Goal: Information Seeking & Learning: Learn about a topic

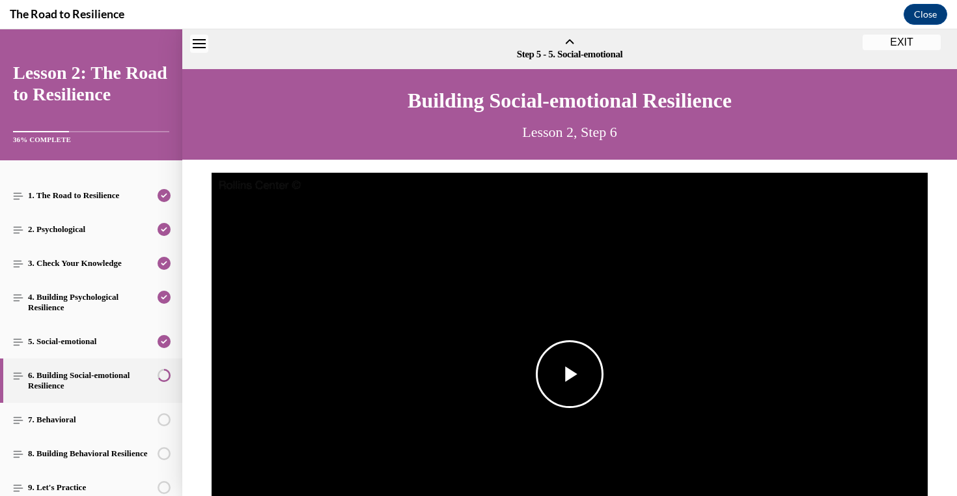
scroll to position [231, 0]
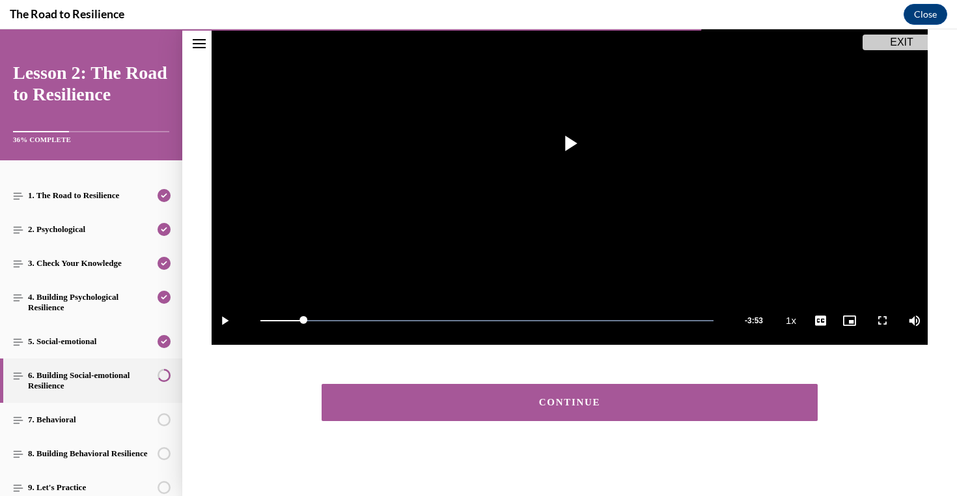
click at [439, 416] on button "CONTINUE" at bounding box center [570, 402] width 496 height 37
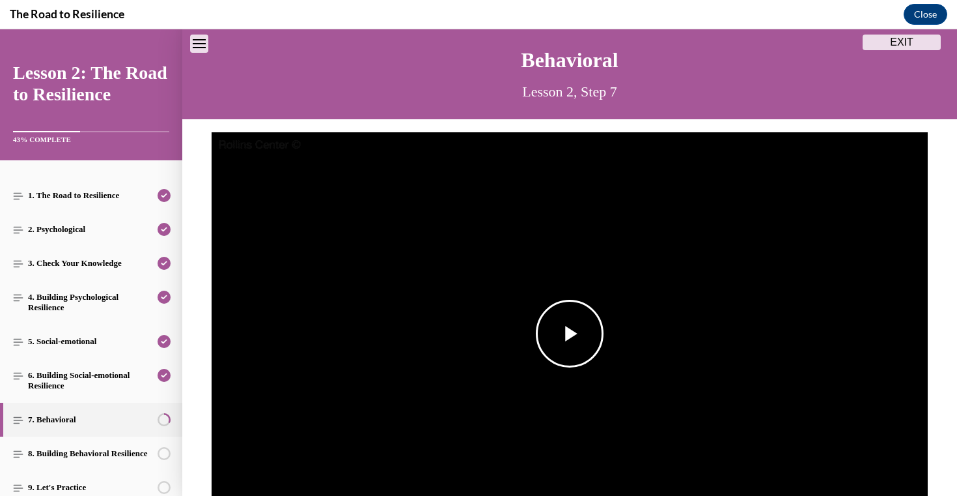
click at [473, 281] on img "Video player" at bounding box center [570, 333] width 716 height 403
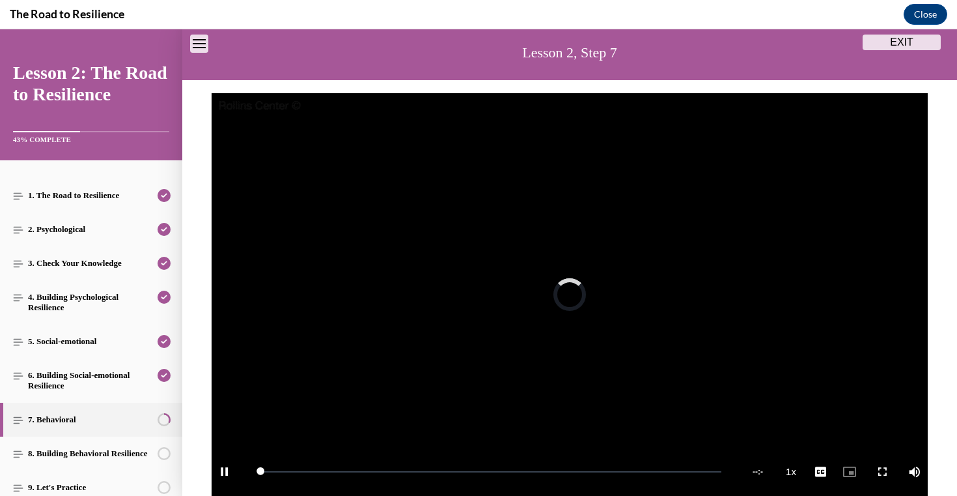
scroll to position [246, 0]
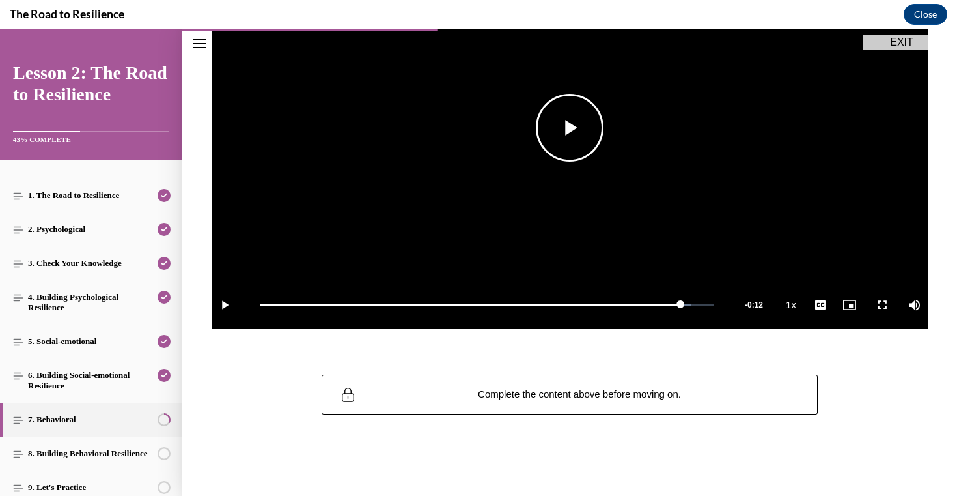
click at [621, 256] on video "Video player" at bounding box center [570, 127] width 716 height 403
click at [876, 305] on span "Video player" at bounding box center [876, 305] width 26 height 0
click at [821, 205] on video "Video player" at bounding box center [570, 127] width 716 height 403
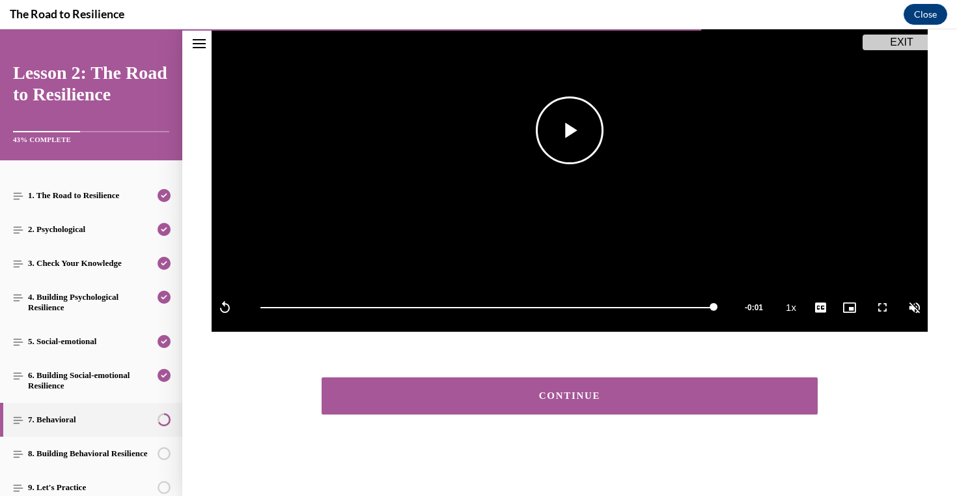
scroll to position [244, 0]
click at [718, 400] on button "CONTINUE" at bounding box center [570, 395] width 496 height 37
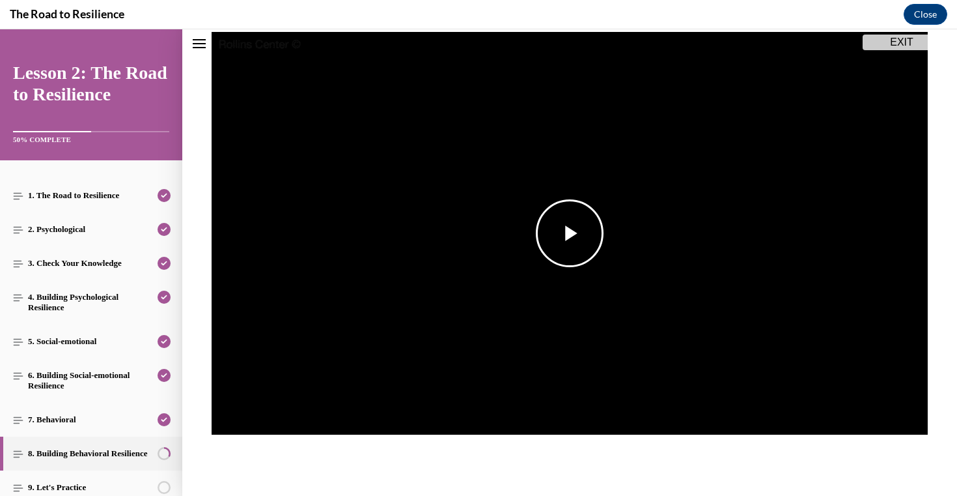
scroll to position [189, 0]
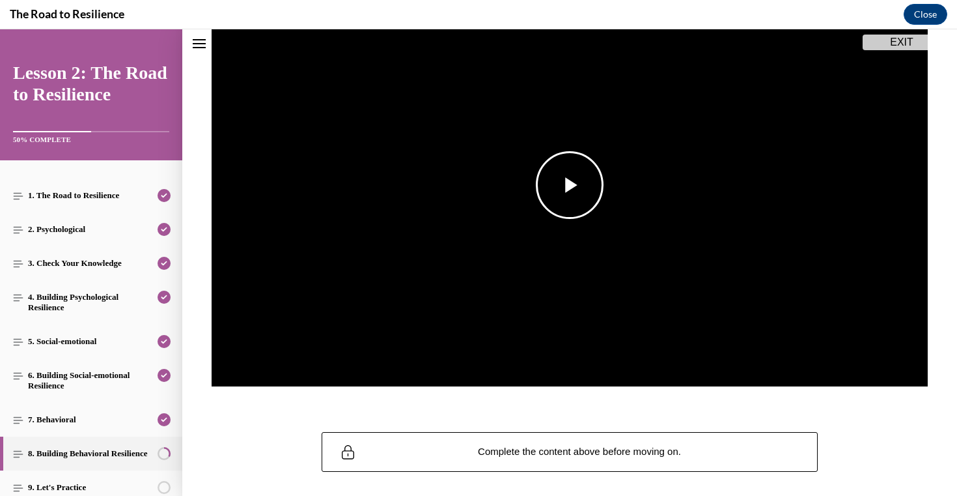
click at [798, 280] on img "Video player" at bounding box center [570, 185] width 716 height 403
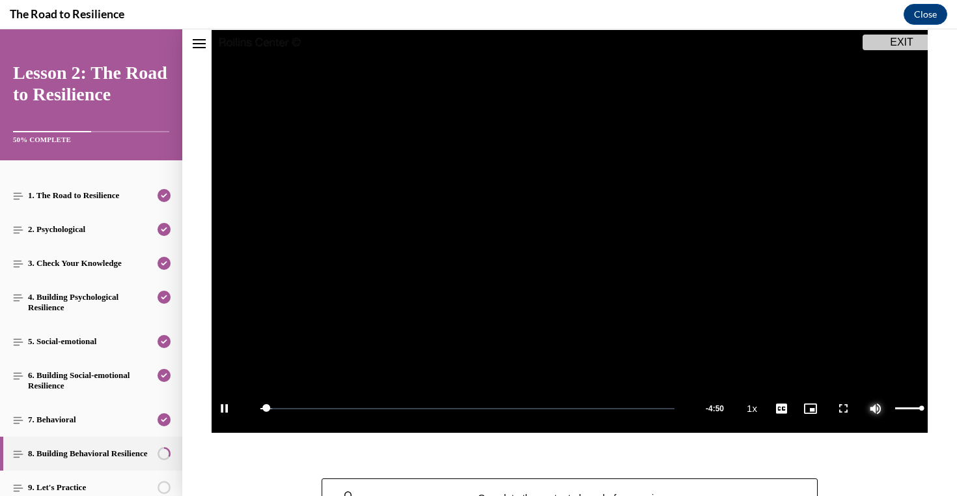
click at [875, 408] on span "Video player" at bounding box center [876, 408] width 26 height 0
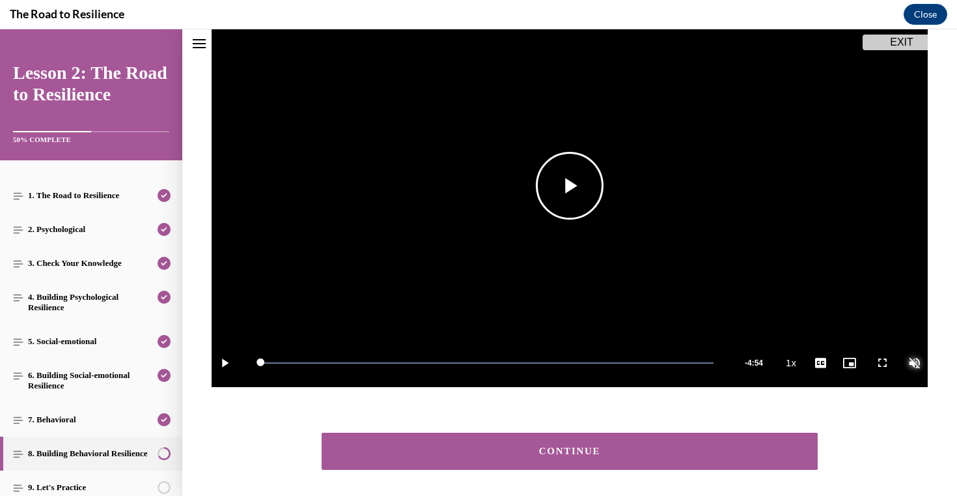
scroll to position [244, 0]
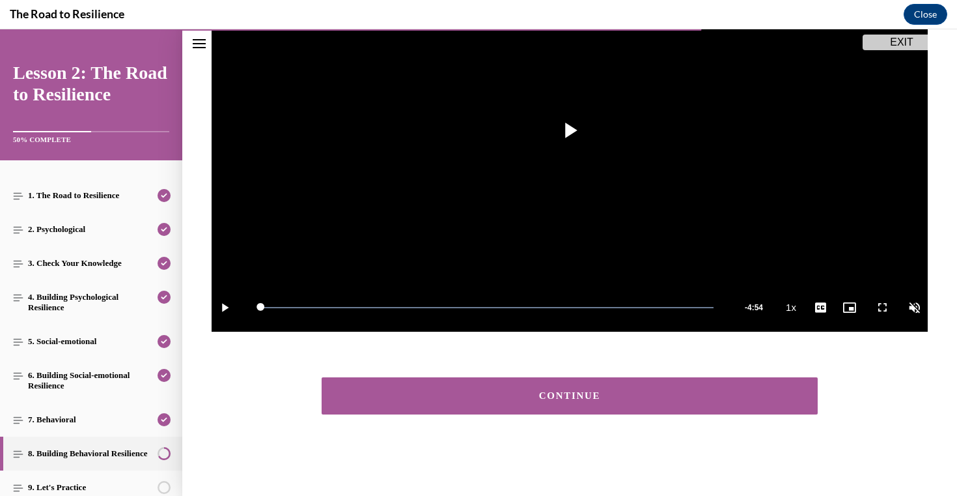
click at [702, 391] on div "CONTINUE" at bounding box center [570, 396] width 456 height 10
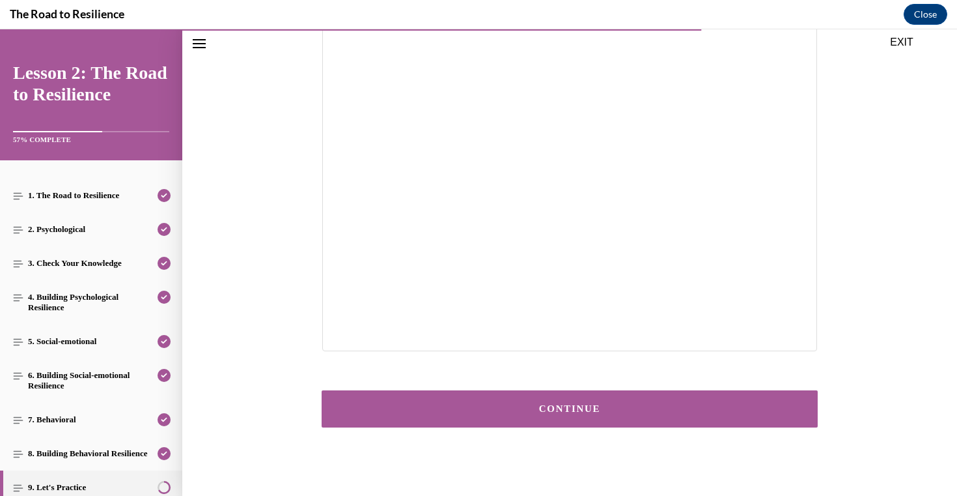
scroll to position [241, 0]
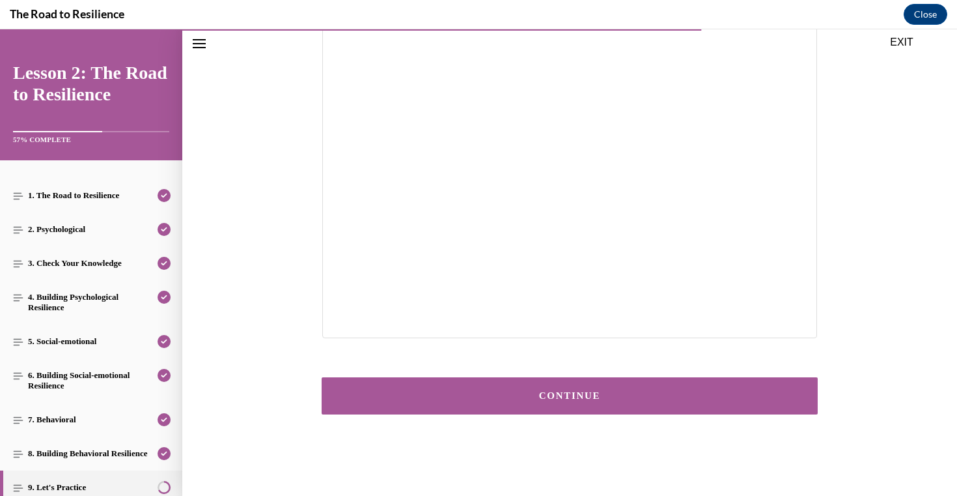
click at [697, 399] on div "CONTINUE" at bounding box center [570, 396] width 456 height 10
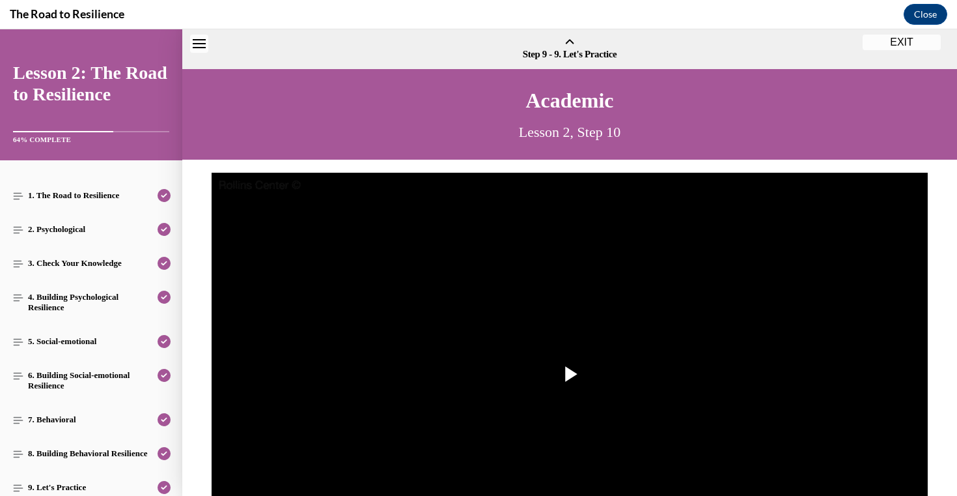
scroll to position [40, 0]
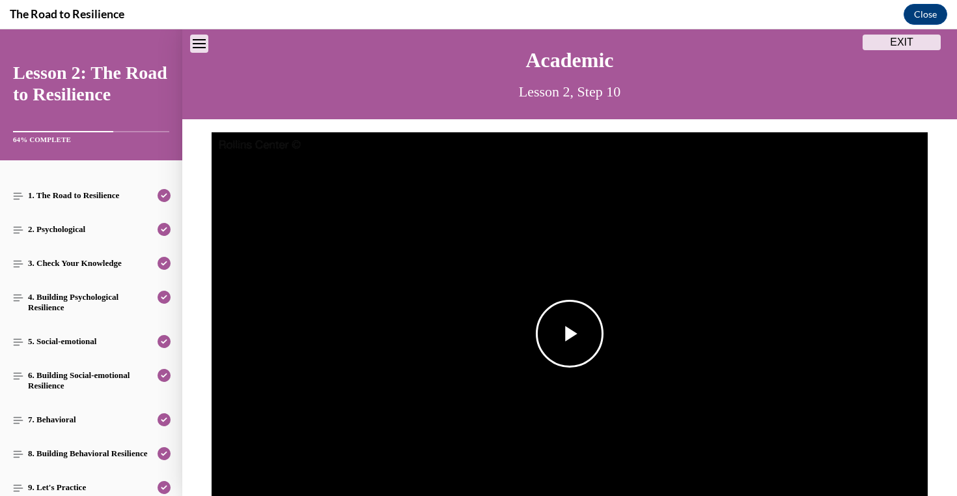
click at [661, 359] on img "Video player" at bounding box center [570, 333] width 716 height 403
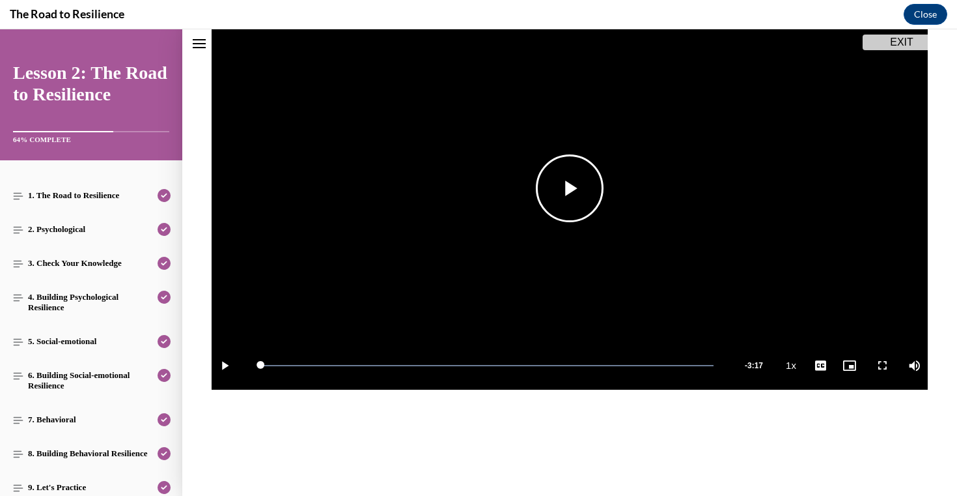
scroll to position [244, 0]
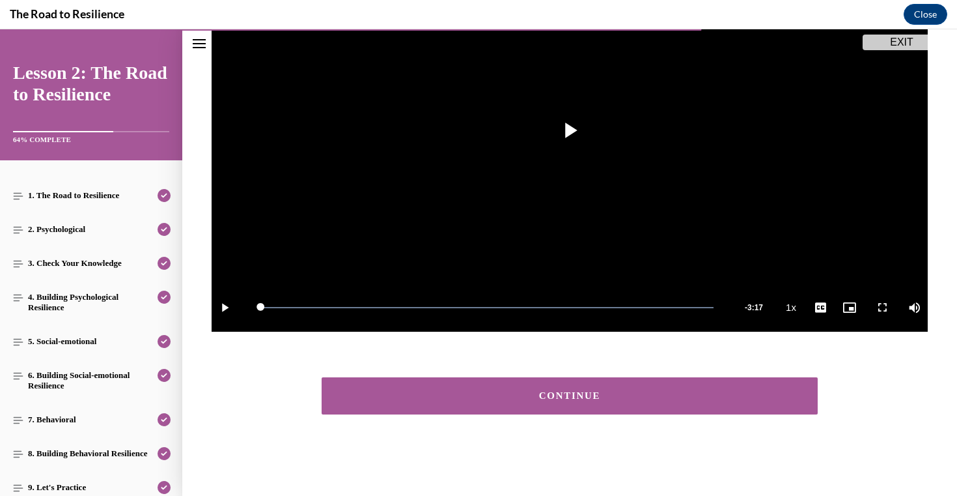
click at [632, 393] on div "CONTINUE" at bounding box center [570, 396] width 456 height 10
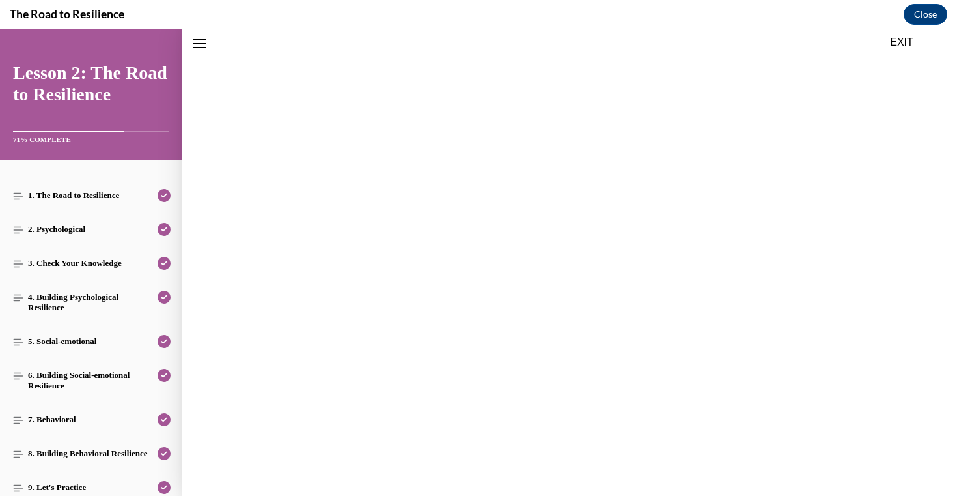
scroll to position [40, 0]
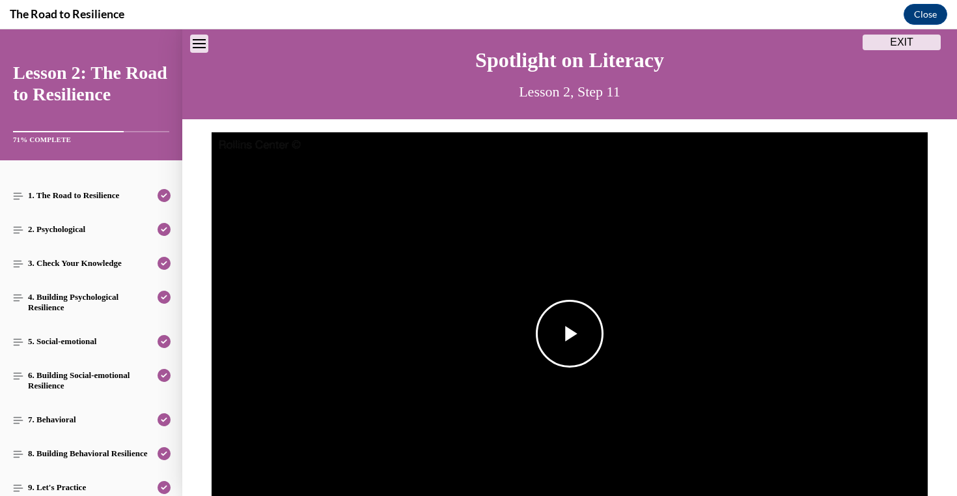
click at [639, 317] on img "Video player" at bounding box center [570, 333] width 716 height 403
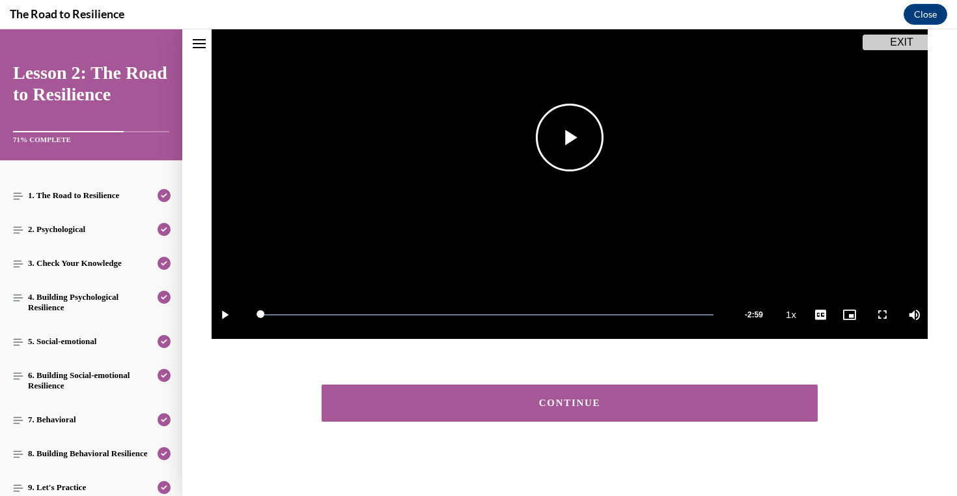
scroll to position [244, 0]
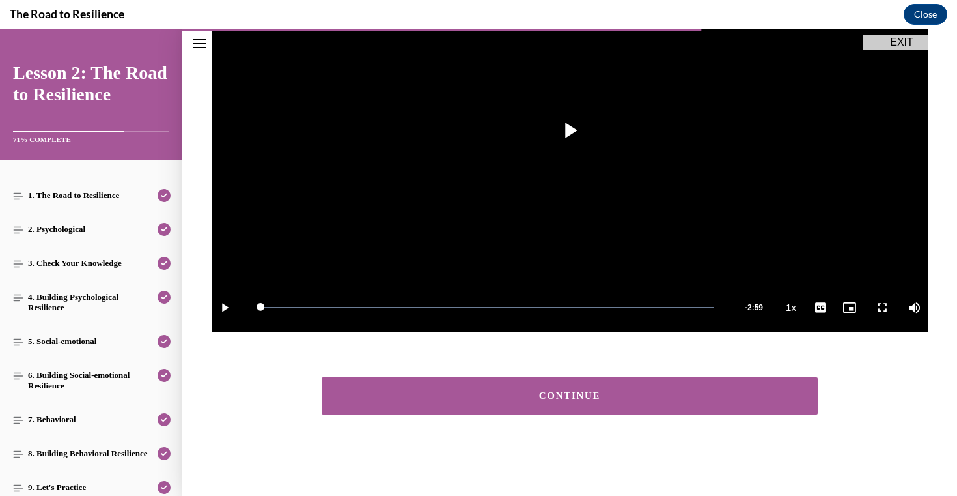
click at [641, 398] on div "CONTINUE" at bounding box center [570, 396] width 456 height 10
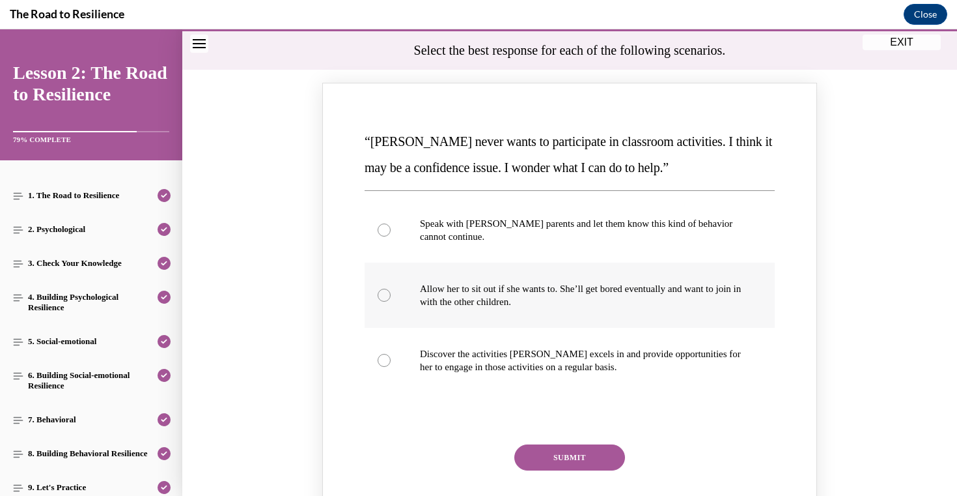
scroll to position [131, 0]
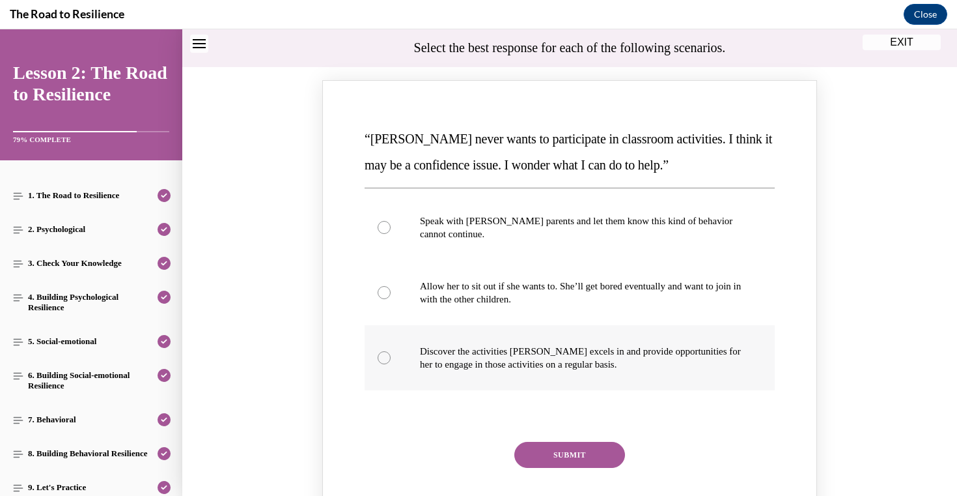
click at [539, 336] on label "Discover the activities [PERSON_NAME] excels in and provide opportunities for h…" at bounding box center [570, 357] width 410 height 65
click at [391, 351] on input "Discover the activities [PERSON_NAME] excels in and provide opportunities for h…" at bounding box center [384, 357] width 13 height 13
radio input "true"
click at [564, 465] on button "SUBMIT" at bounding box center [569, 455] width 111 height 26
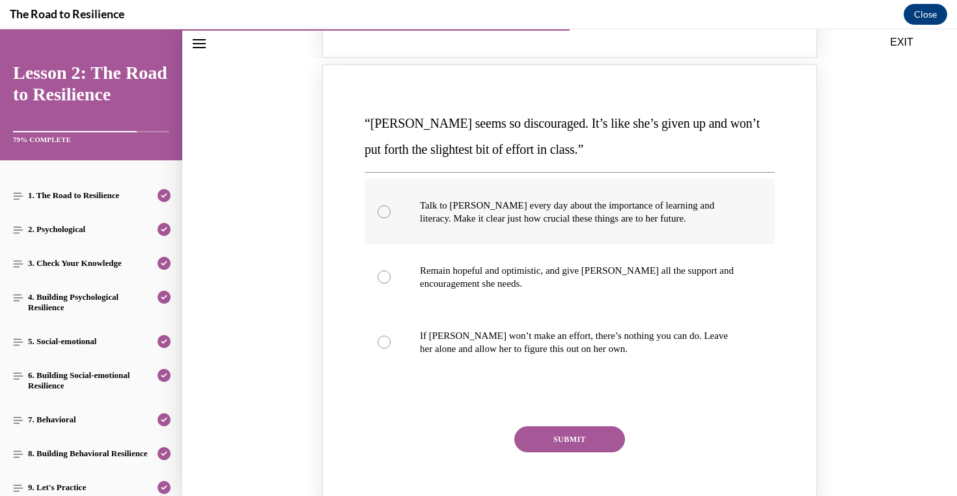
scroll to position [716, 0]
click at [545, 227] on label "Talk to [PERSON_NAME] every day about the importance of learning and literacy. …" at bounding box center [570, 210] width 410 height 65
click at [391, 217] on input "Talk to [PERSON_NAME] every day about the importance of learning and literacy. …" at bounding box center [384, 210] width 13 height 13
radio input "true"
click at [555, 426] on button "SUBMIT" at bounding box center [569, 438] width 111 height 26
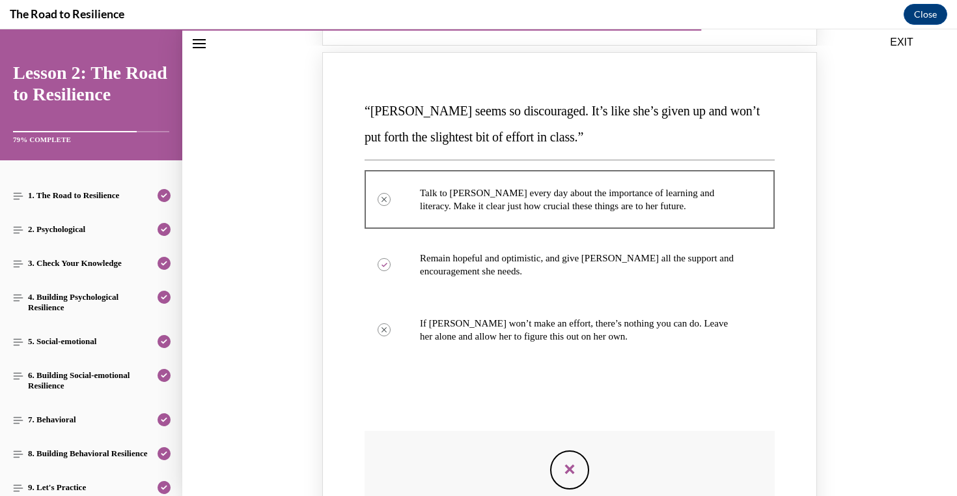
scroll to position [730, 0]
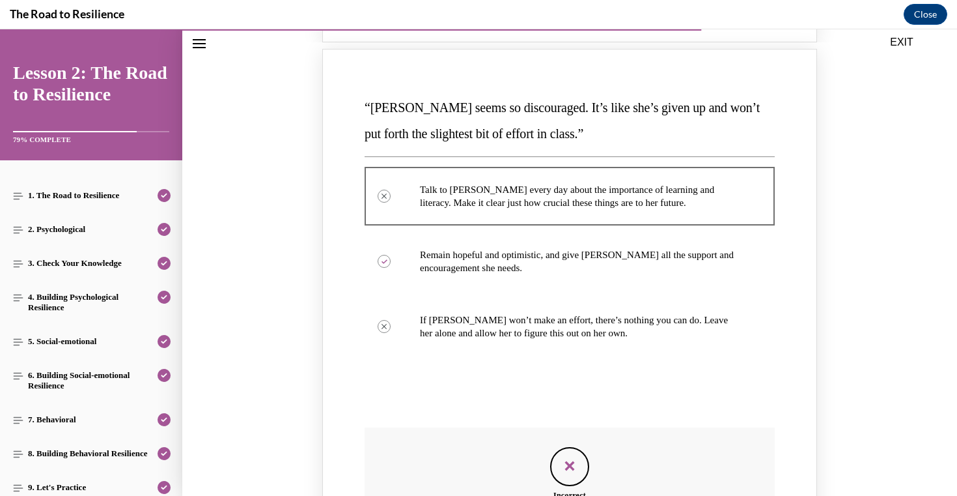
click at [568, 462] on icon "Feedback" at bounding box center [570, 466] width 20 height 20
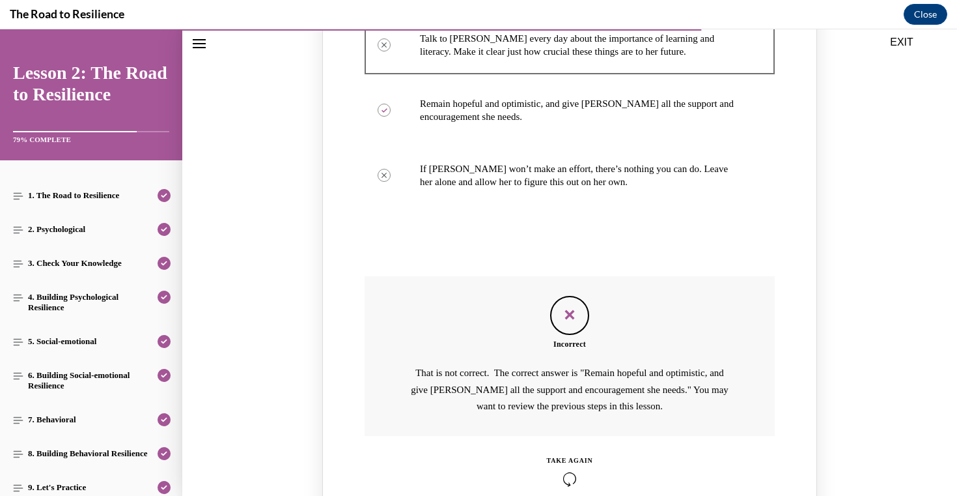
scroll to position [902, 0]
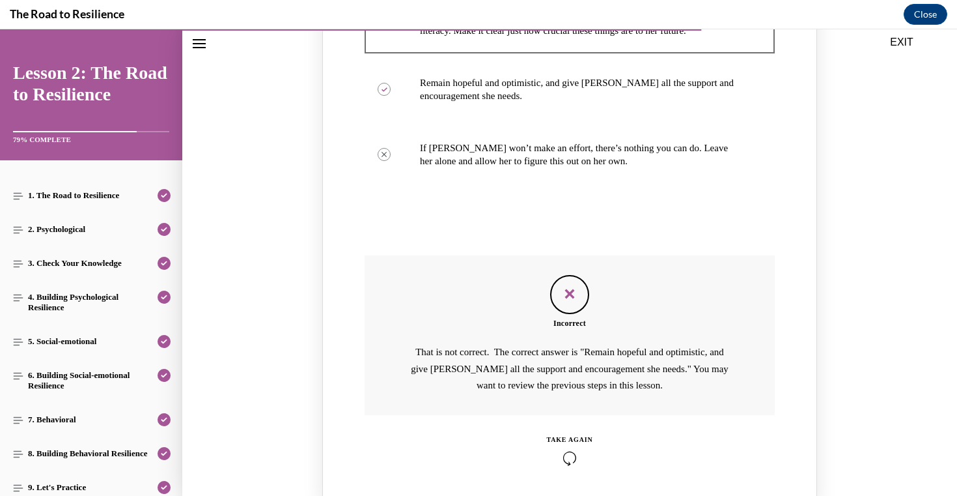
click at [570, 460] on icon "Knowledge check: Multiple choice" at bounding box center [570, 458] width 46 height 14
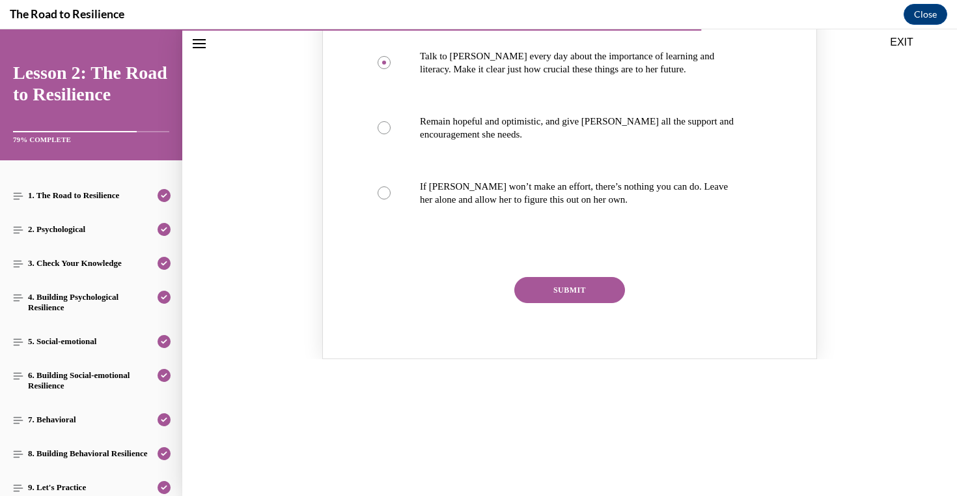
scroll to position [843, 0]
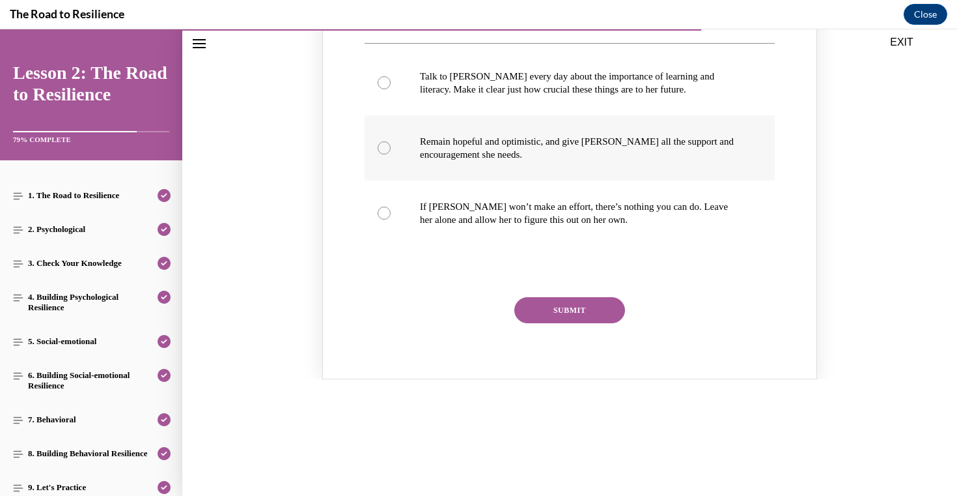
click at [534, 151] on p "Remain hopeful and optimistic, and give [PERSON_NAME] all the support and encou…" at bounding box center [581, 148] width 322 height 26
click at [391, 151] on input "Remain hopeful and optimistic, and give [PERSON_NAME] all the support and encou…" at bounding box center [384, 147] width 13 height 13
radio input "true"
click at [559, 305] on button "SUBMIT" at bounding box center [569, 310] width 111 height 26
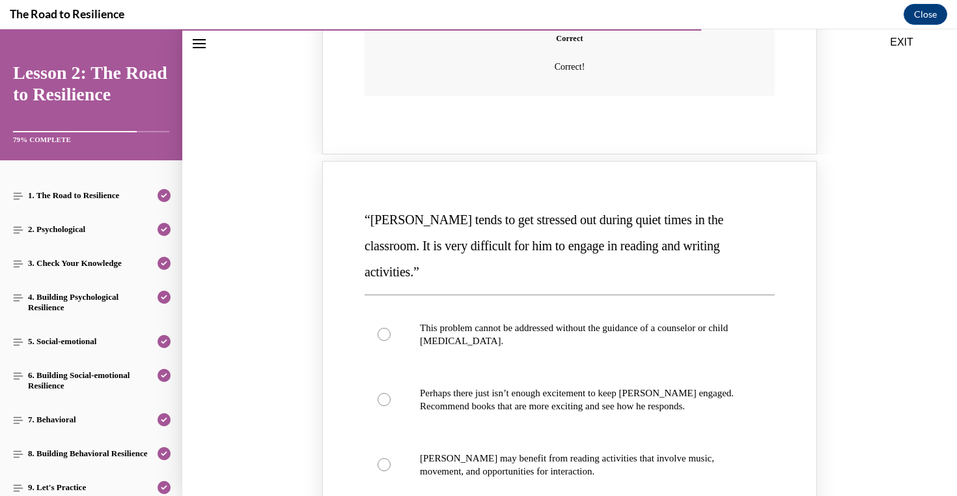
scroll to position [1307, 0]
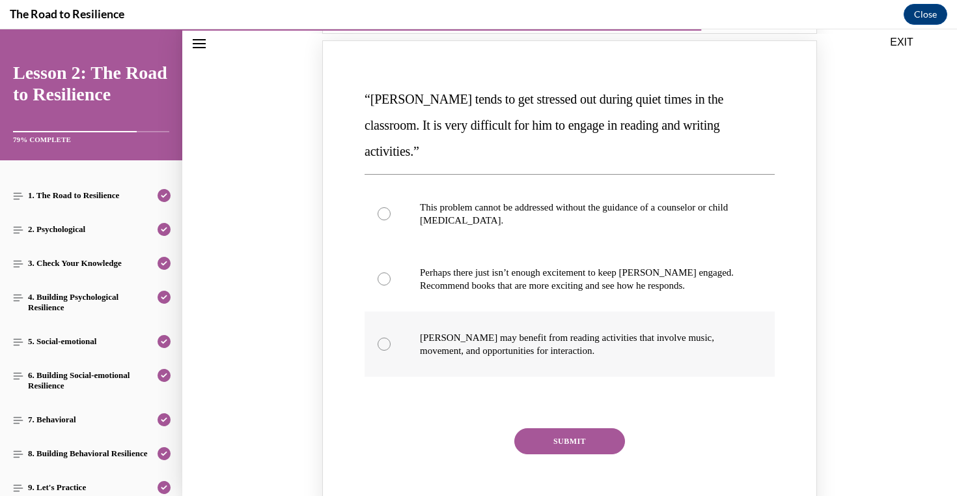
click at [492, 331] on p "[PERSON_NAME] may benefit from reading activities that involve music, movement,…" at bounding box center [581, 344] width 322 height 26
click at [391, 337] on input "[PERSON_NAME] may benefit from reading activities that involve music, movement,…" at bounding box center [384, 343] width 13 height 13
radio input "true"
click at [544, 428] on button "SUBMIT" at bounding box center [569, 441] width 111 height 26
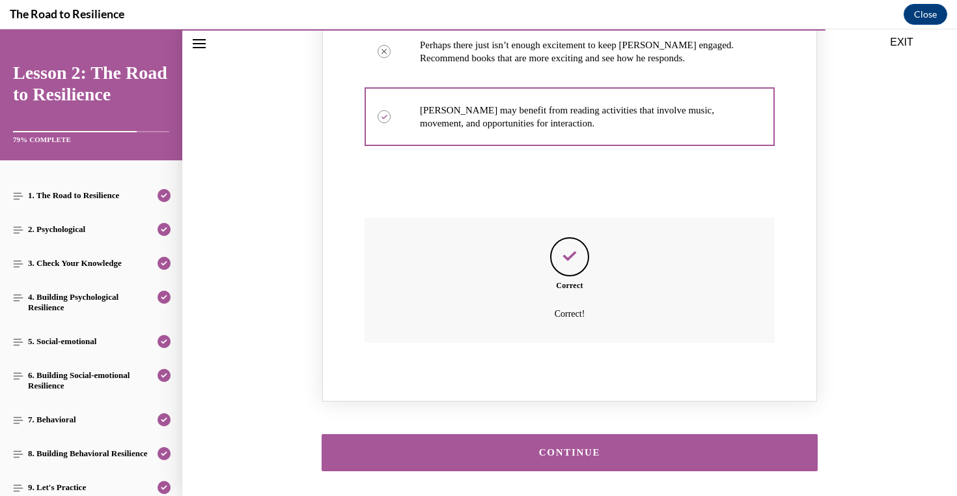
scroll to position [1565, 0]
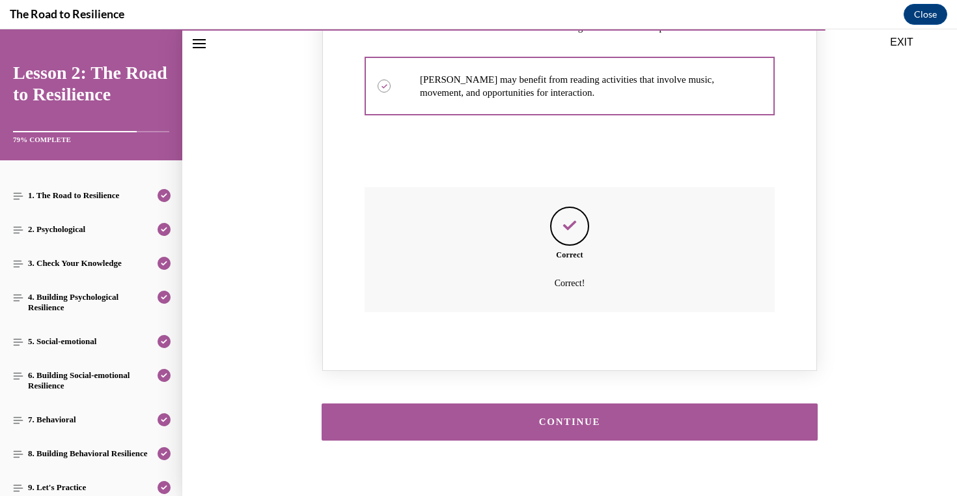
click at [542, 410] on button "CONTINUE" at bounding box center [570, 421] width 496 height 37
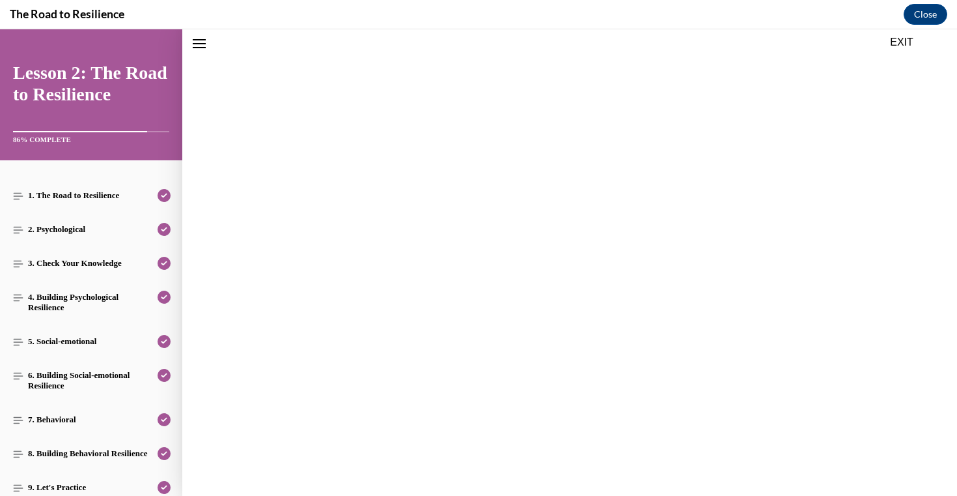
scroll to position [1525, 0]
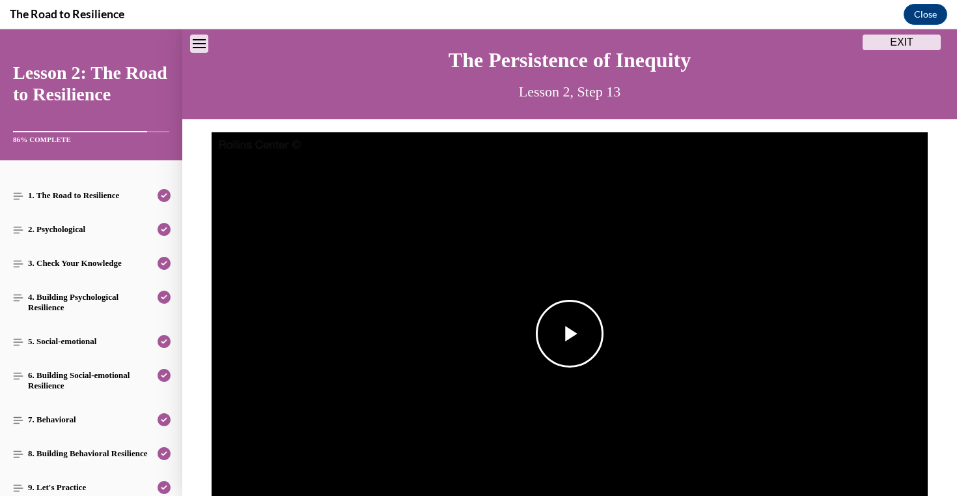
click at [535, 252] on img "Video player" at bounding box center [570, 333] width 716 height 403
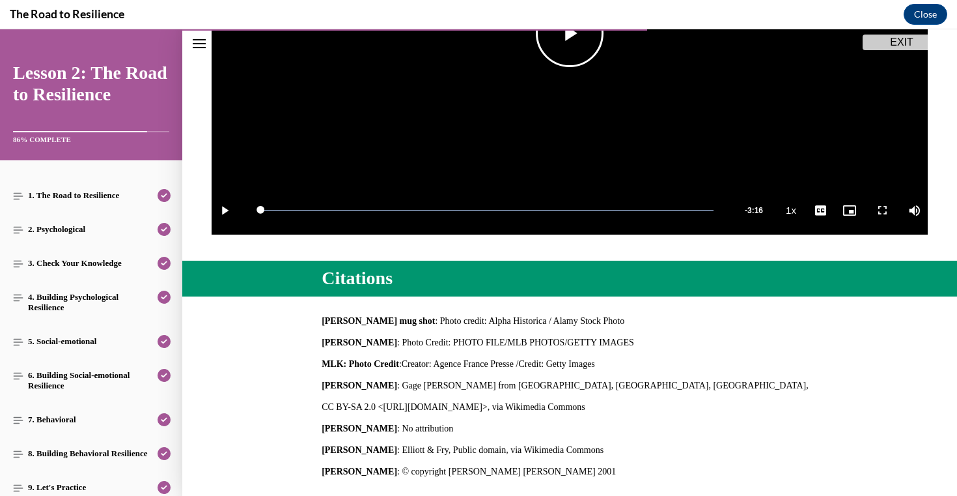
scroll to position [477, 0]
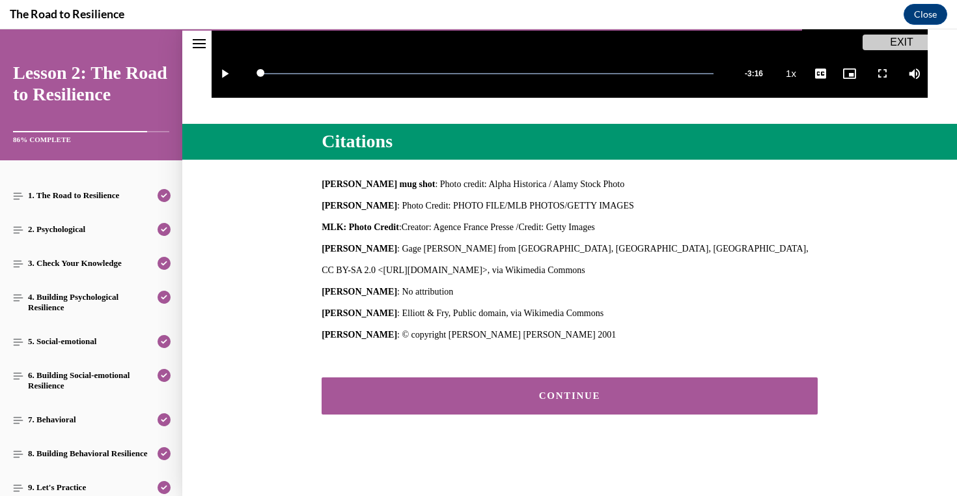
click at [578, 396] on div "CONTINUE" at bounding box center [570, 396] width 456 height 10
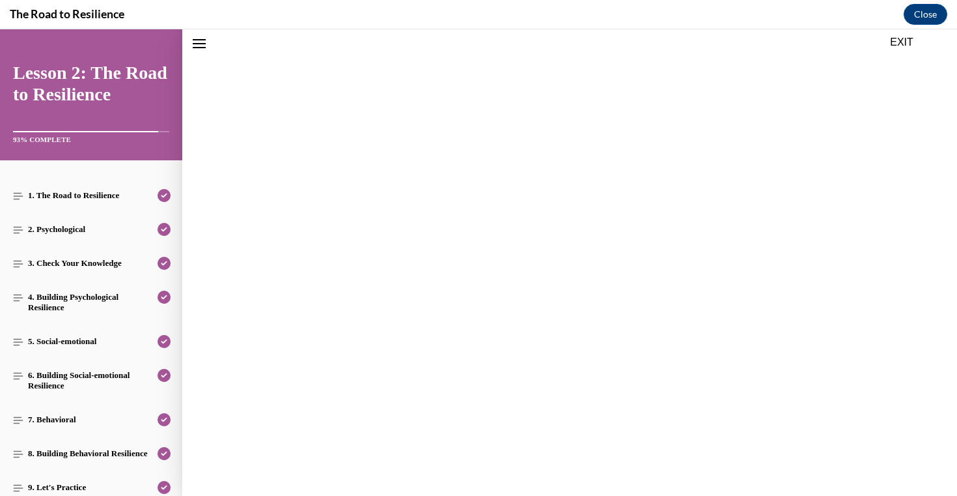
scroll to position [438, 0]
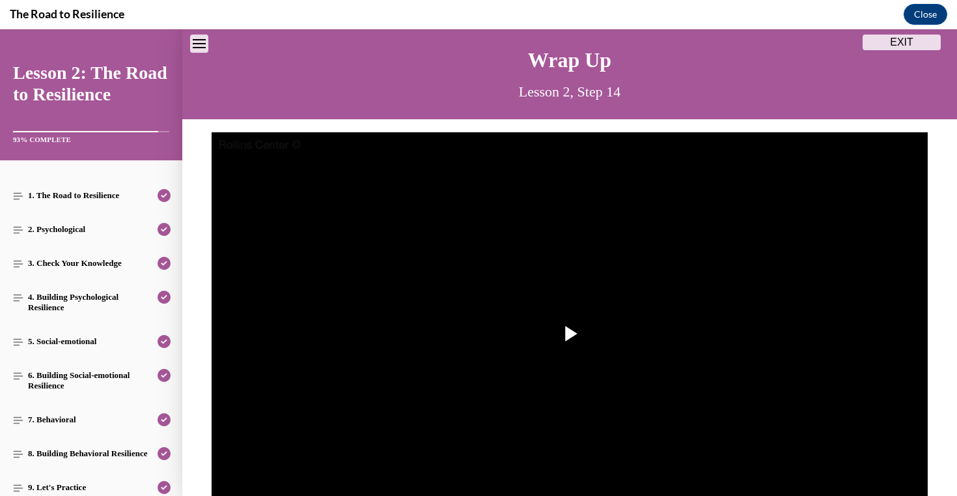
click at [578, 395] on img "Video player" at bounding box center [570, 333] width 716 height 403
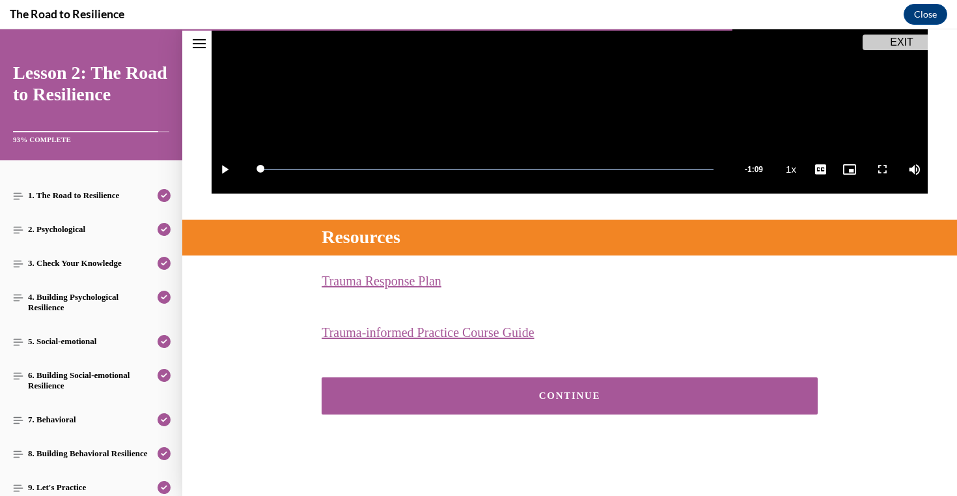
scroll to position [382, 0]
click at [513, 399] on div "CONTINUE" at bounding box center [570, 396] width 456 height 10
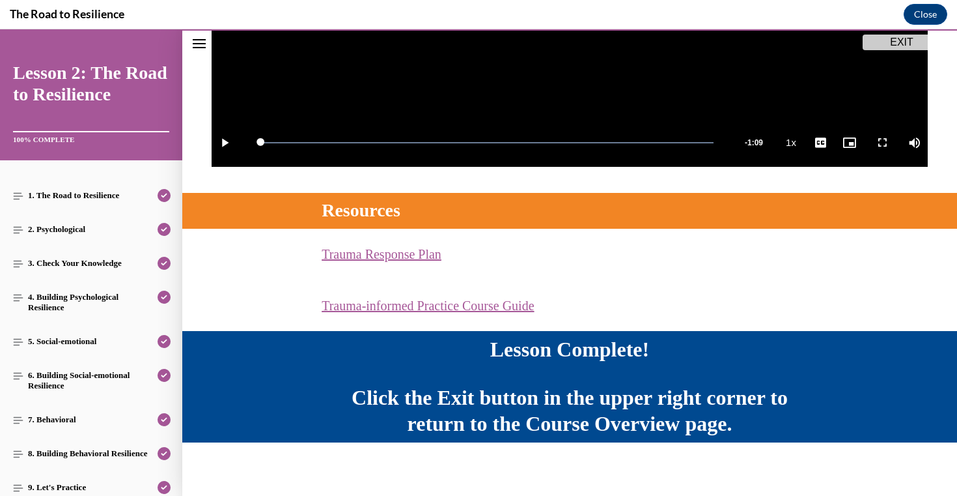
scroll to position [416, 0]
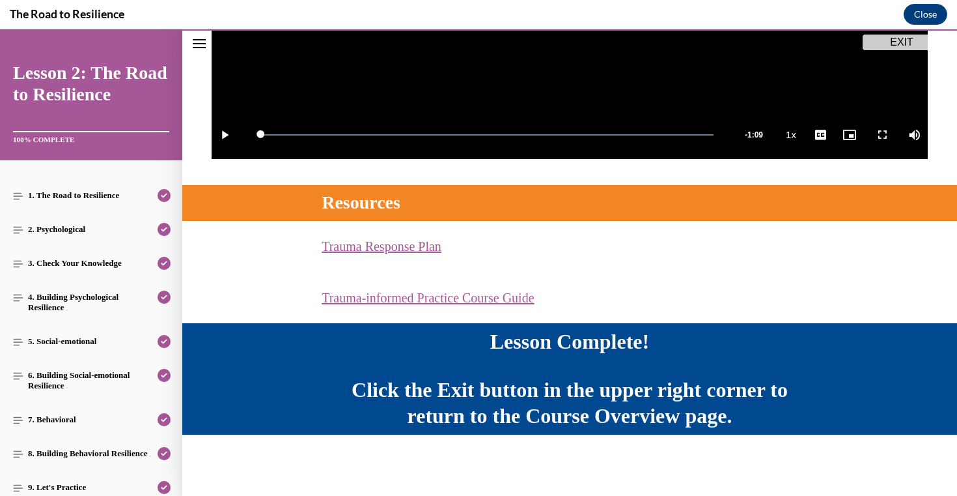
click at [903, 39] on button "EXIT" at bounding box center [902, 43] width 78 height 16
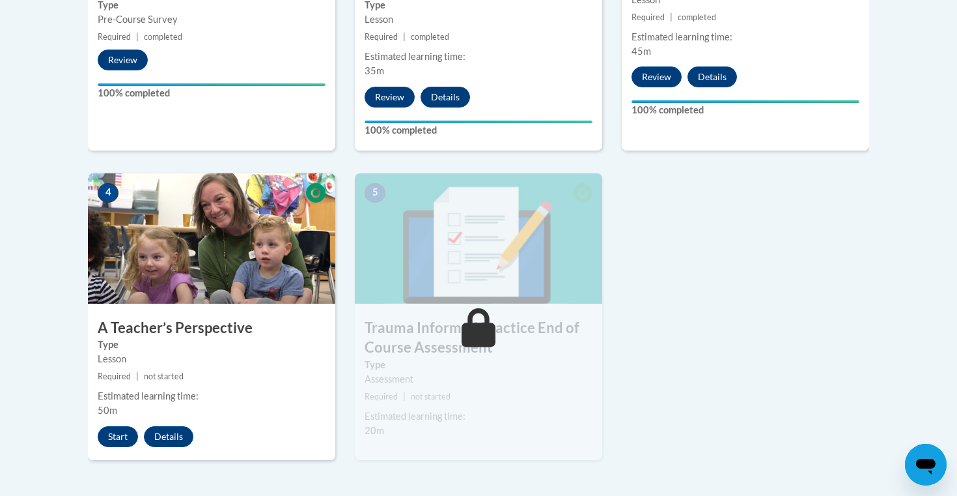
scroll to position [640, 0]
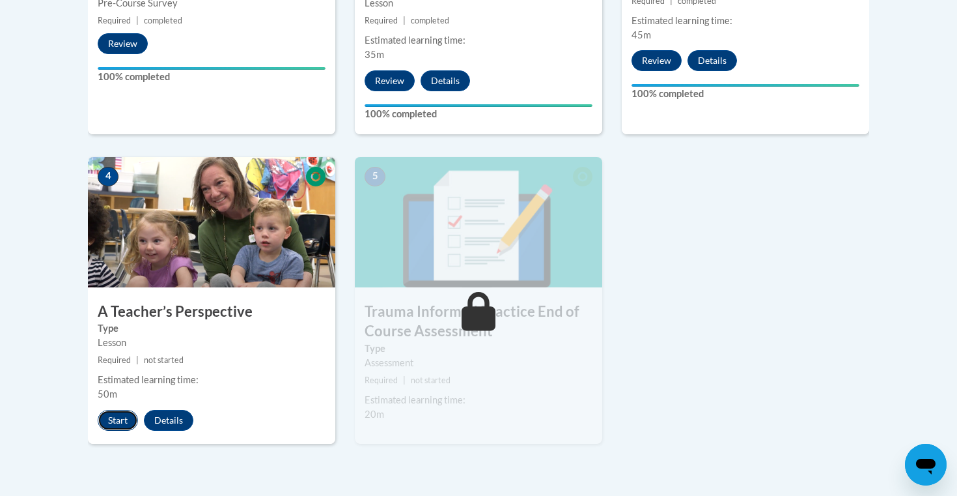
click at [109, 421] on button "Start" at bounding box center [118, 420] width 40 height 21
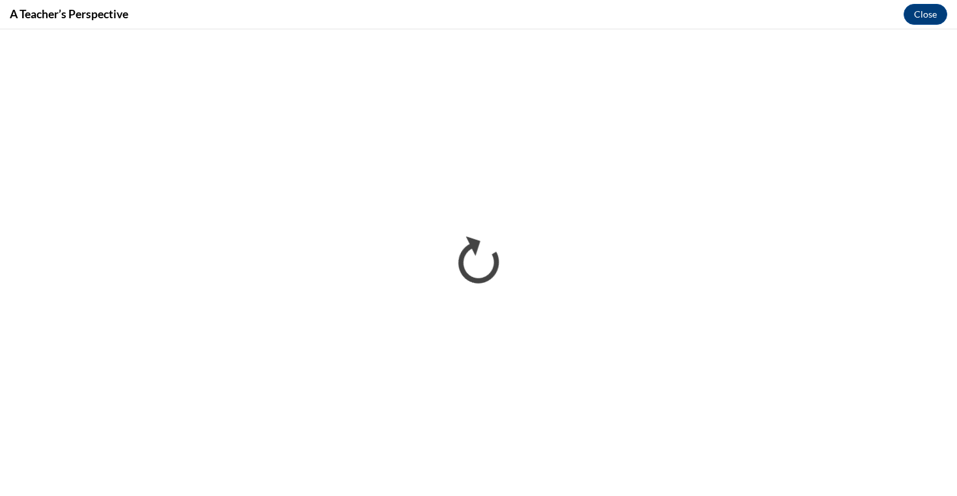
scroll to position [0, 0]
